Goal: Transaction & Acquisition: Purchase product/service

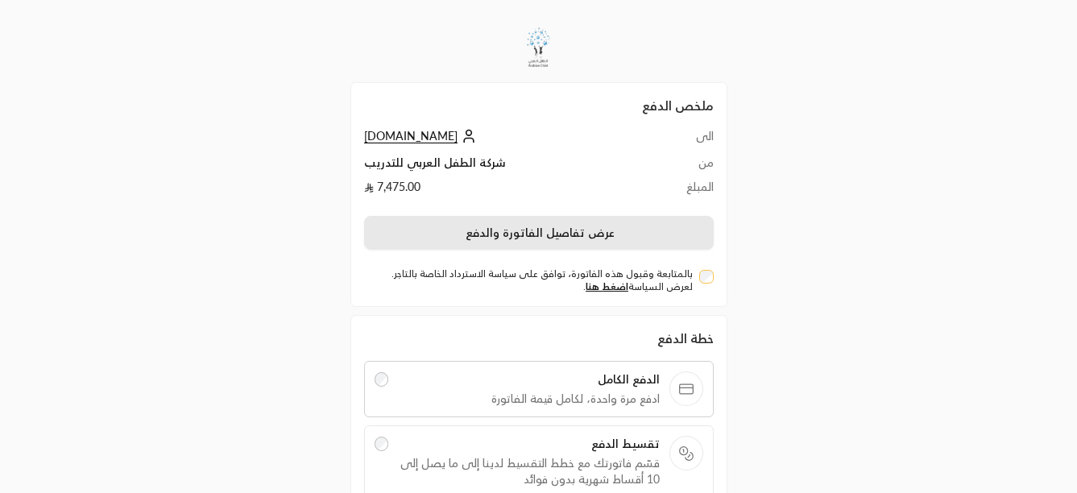
click at [558, 238] on button "عرض تفاصيل الفاتورة والدفع" at bounding box center [539, 233] width 350 height 34
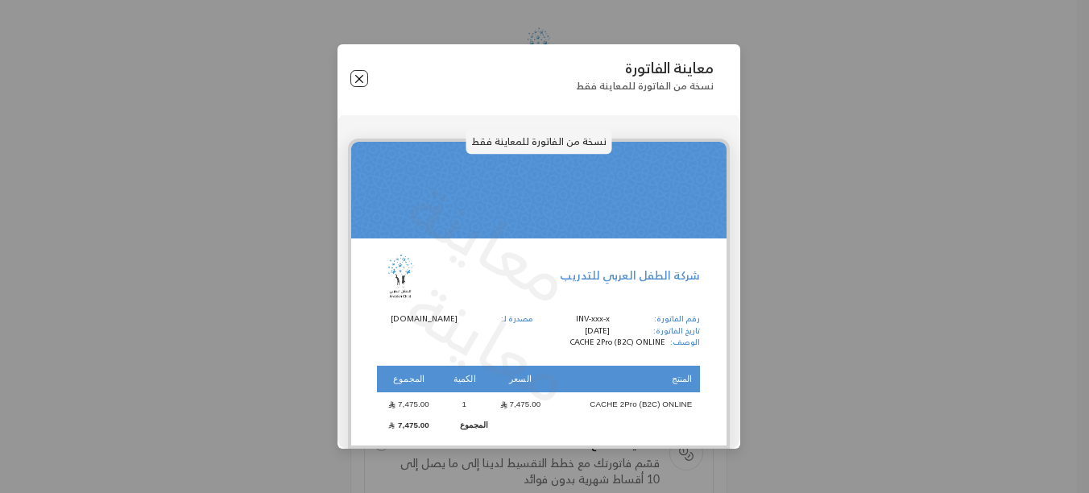
click at [354, 75] on button "Close" at bounding box center [360, 79] width 18 height 18
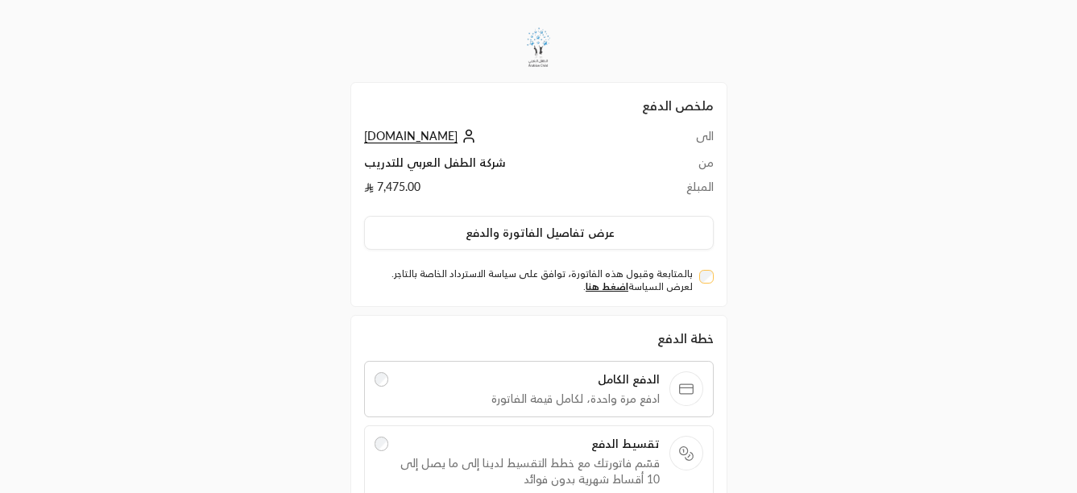
click at [708, 292] on div "بالمتابعة وقبول هذه الفاتورة، توافق على سياسة الاسترداد الخاصة بالتاجر. لعرض ال…" at bounding box center [539, 281] width 350 height 26
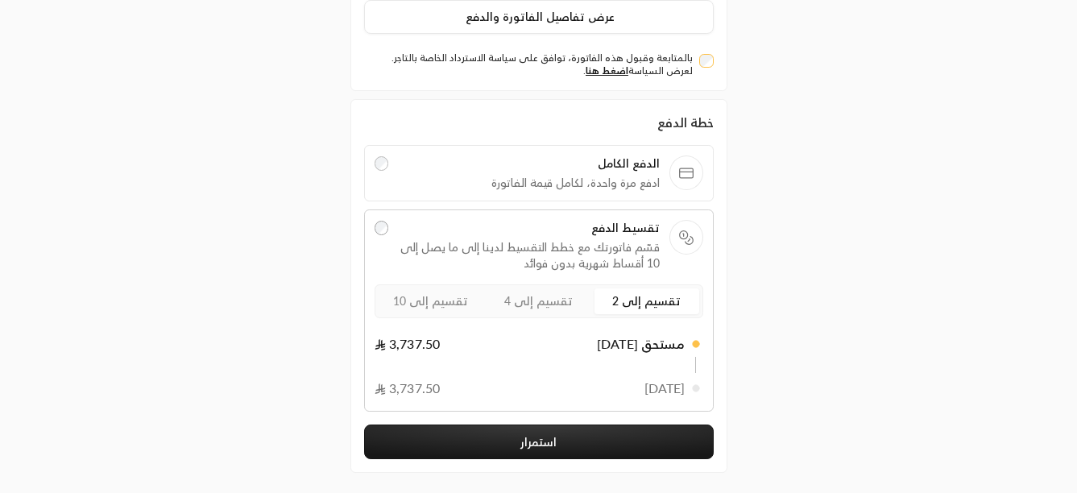
scroll to position [288, 0]
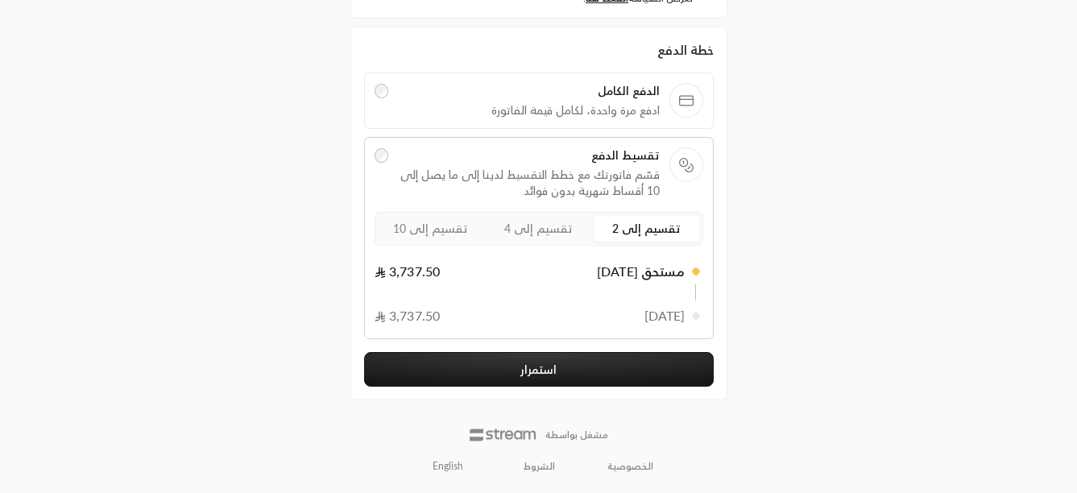
click at [546, 230] on span "تقسيم إلى 4" at bounding box center [538, 229] width 68 height 14
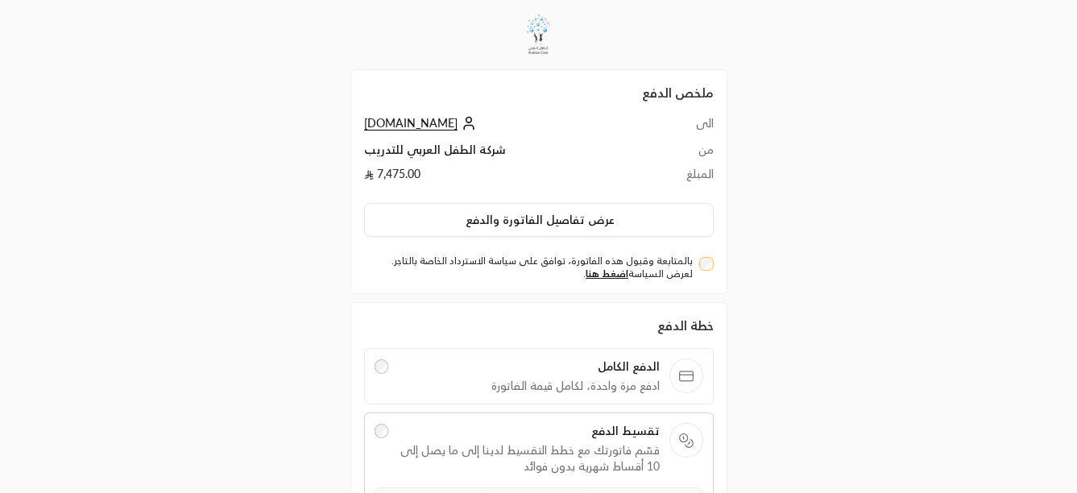
scroll to position [0, 0]
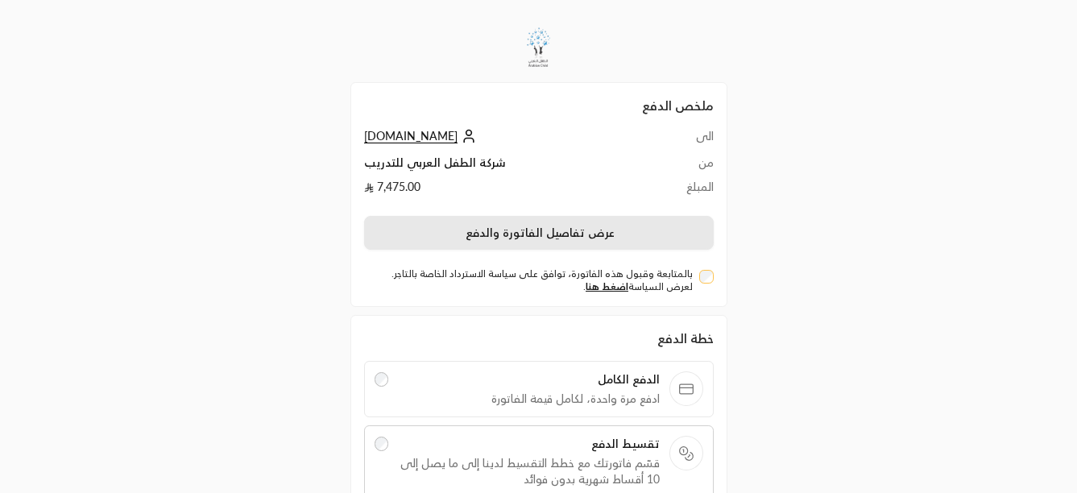
click at [546, 238] on button "عرض تفاصيل الفاتورة والدفع" at bounding box center [539, 233] width 350 height 34
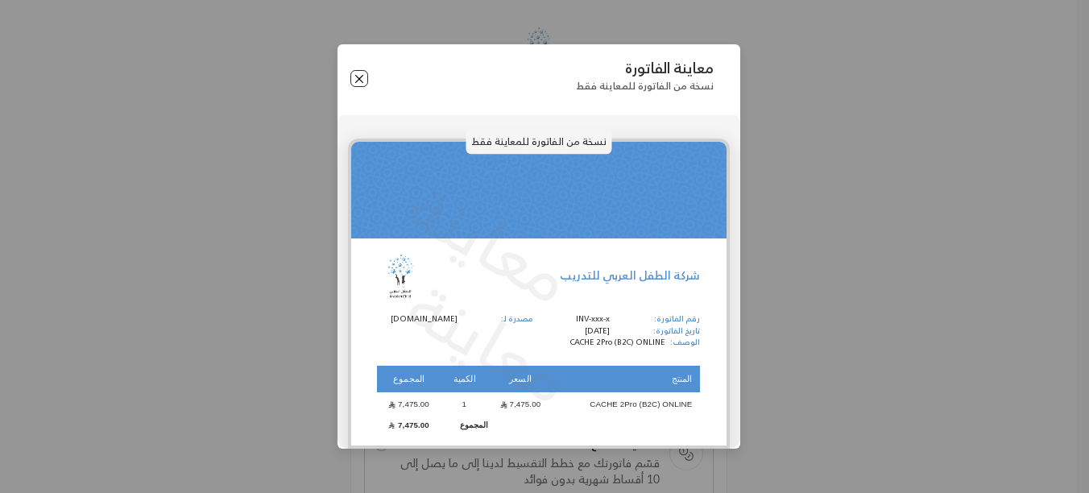
click at [359, 83] on button "Close" at bounding box center [360, 79] width 18 height 18
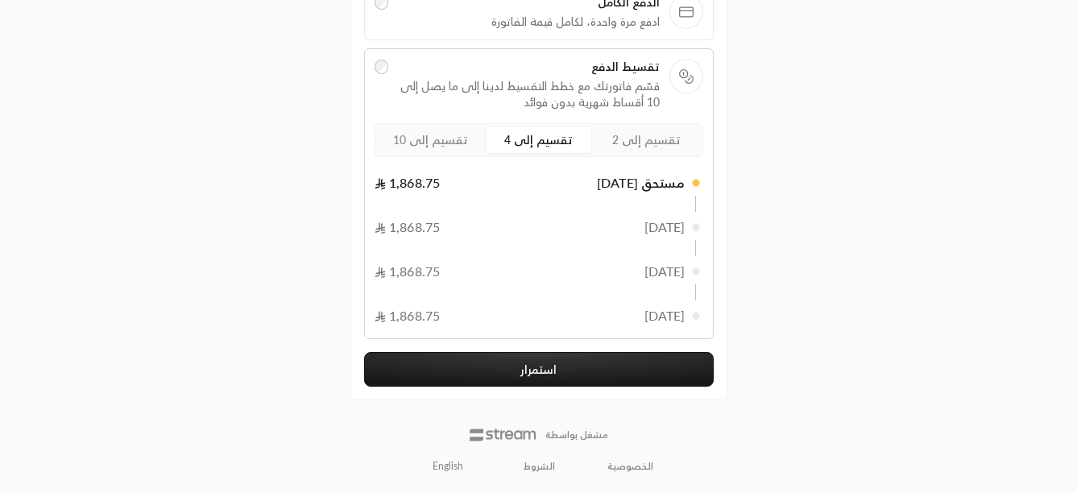
click at [521, 364] on button "استمرار" at bounding box center [539, 369] width 350 height 35
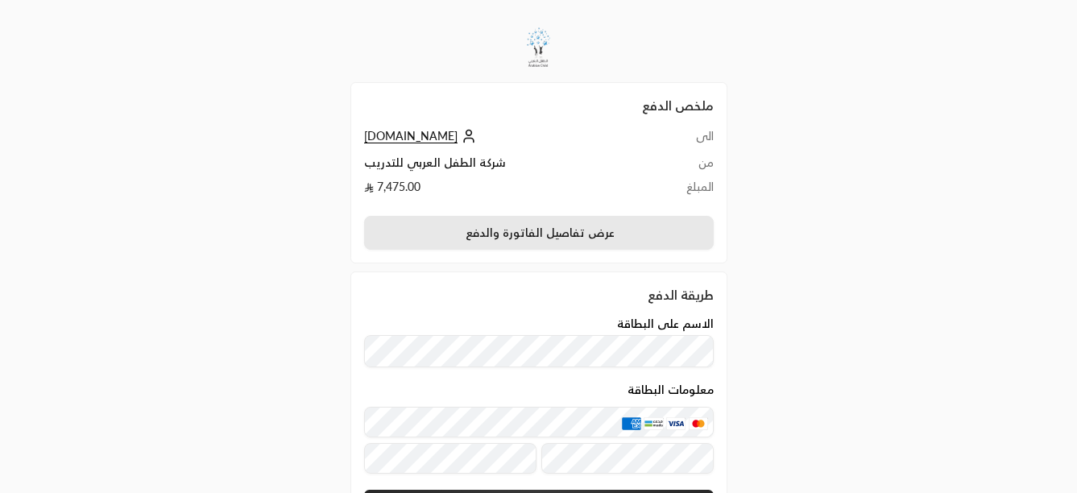
click at [521, 224] on button "عرض تفاصيل الفاتورة والدفع" at bounding box center [539, 233] width 350 height 34
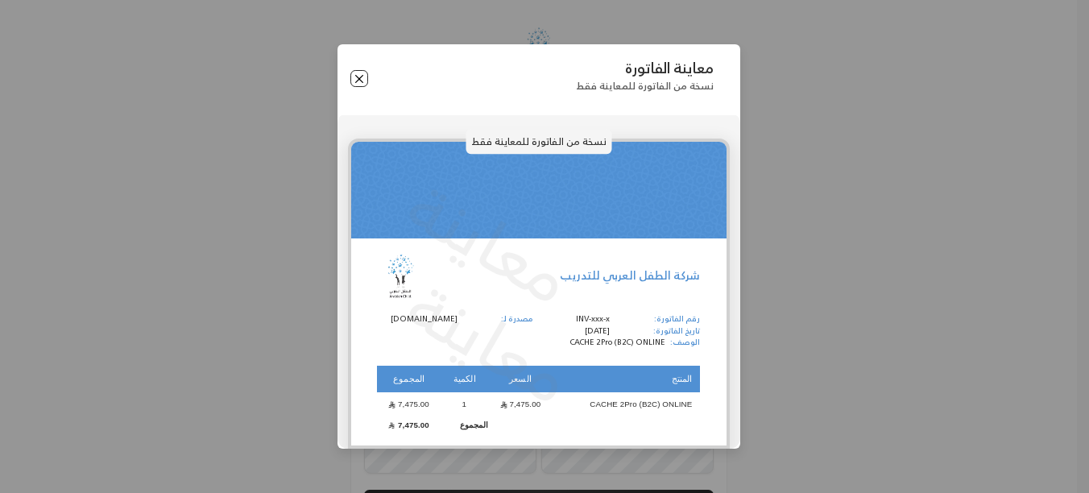
click at [360, 79] on button "Close" at bounding box center [360, 79] width 18 height 18
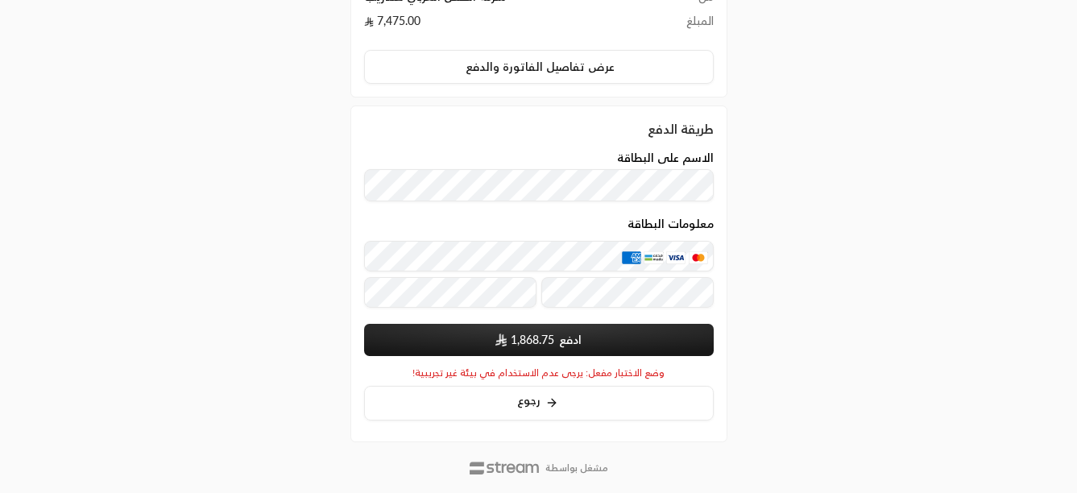
scroll to position [199, 0]
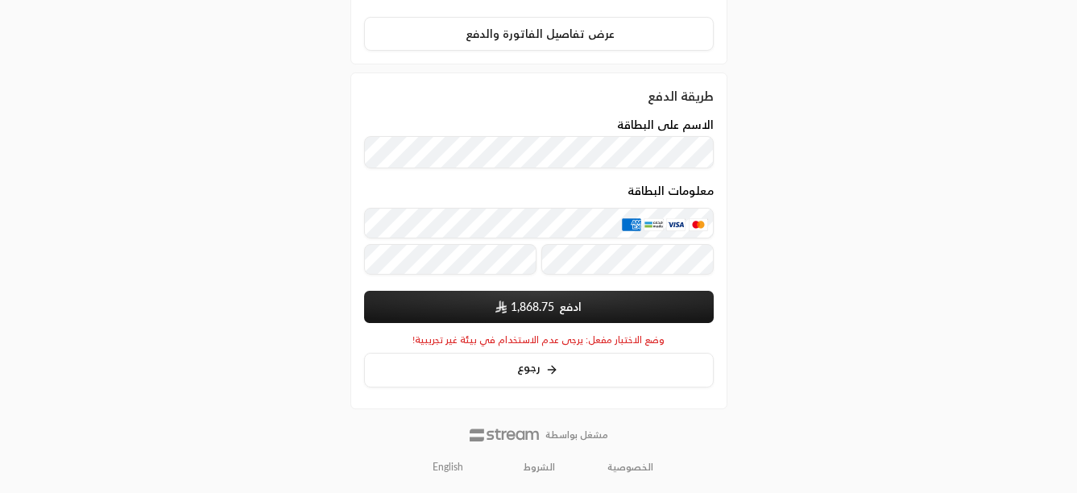
click at [589, 312] on button "ادفع 1,868.75" at bounding box center [539, 307] width 350 height 32
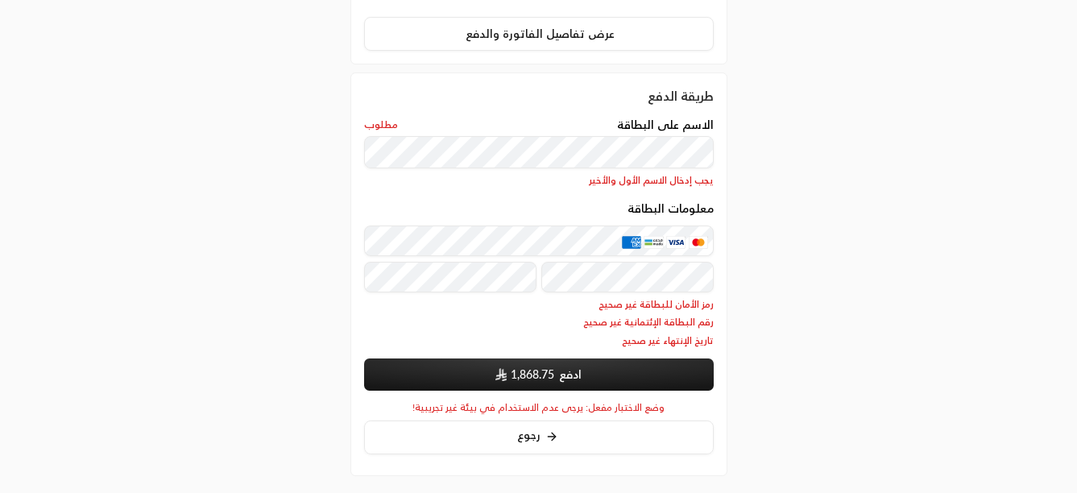
click at [270, 184] on div "ملخص الدفع الى [DOMAIN_NAME] من شركة الطفل العربي للتدريب المبلغ 7,475.00 عرض ت…" at bounding box center [538, 181] width 539 height 760
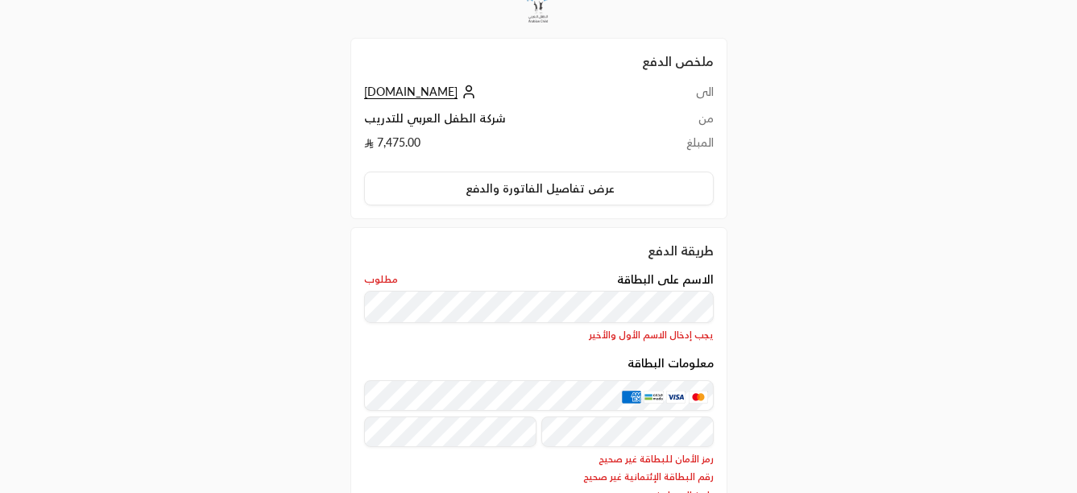
scroll to position [0, 0]
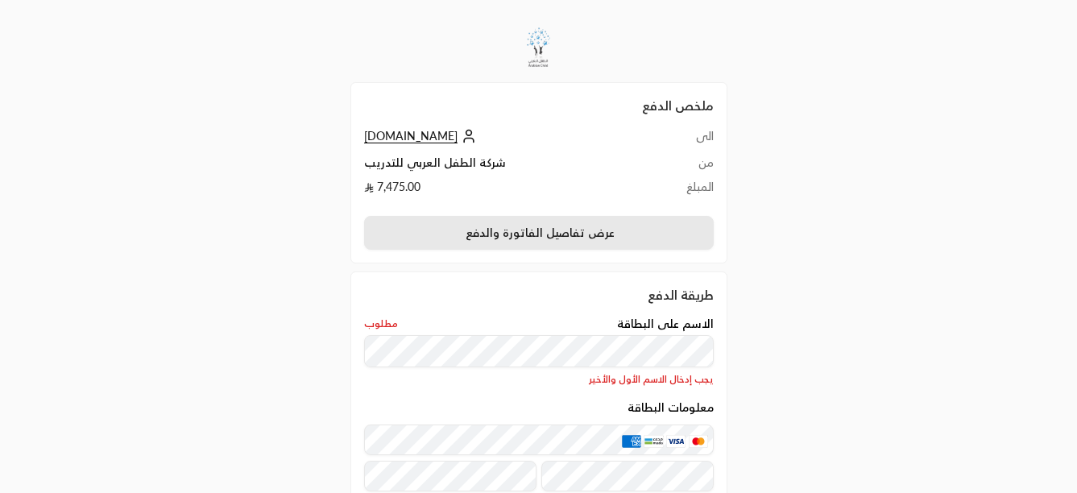
click at [498, 235] on button "عرض تفاصيل الفاتورة والدفع" at bounding box center [539, 233] width 350 height 34
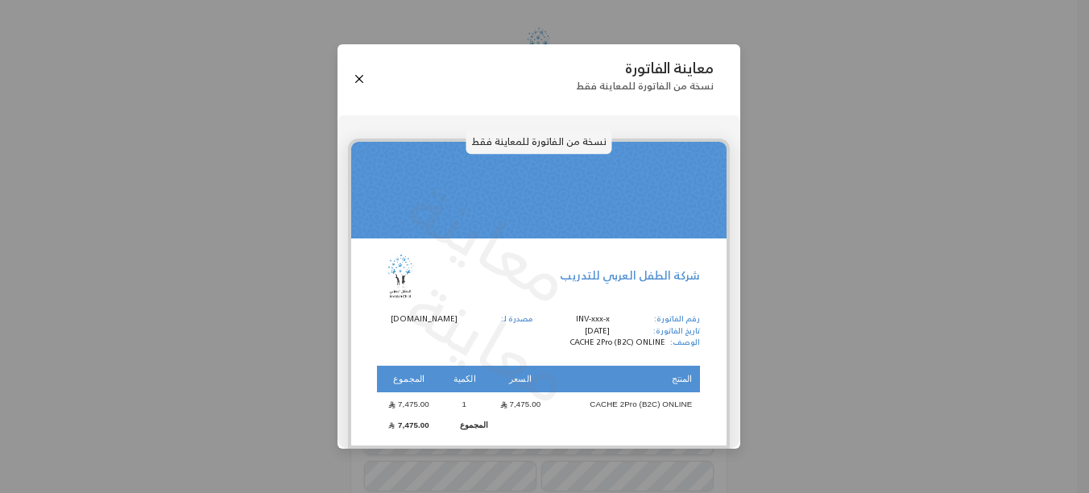
click at [372, 86] on div "معاينة الفاتورة نسخة من الفاتورة للمعاينة فقط" at bounding box center [539, 78] width 403 height 68
click at [366, 86] on button "Close" at bounding box center [360, 79] width 18 height 18
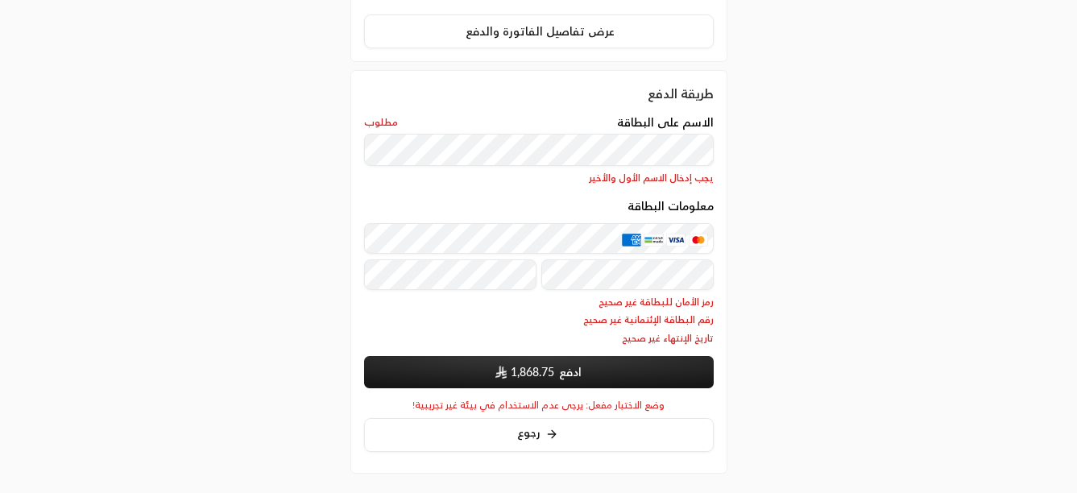
scroll to position [242, 0]
